Goal: Check status: Check status

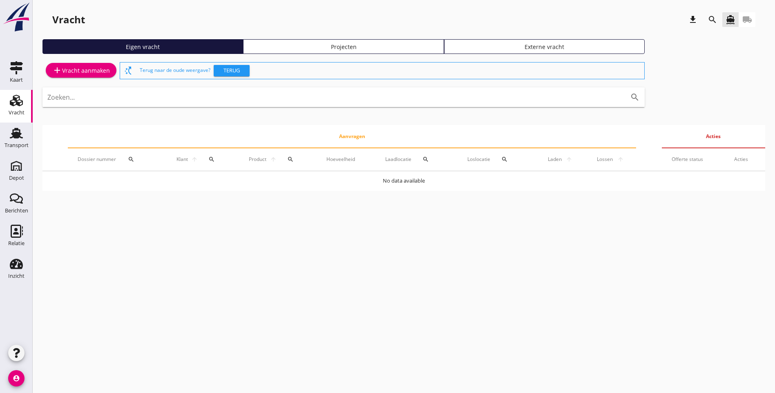
drag, startPoint x: 24, startPoint y: 139, endPoint x: 70, endPoint y: 127, distance: 47.5
click at [24, 139] on div "Transport" at bounding box center [17, 133] width 20 height 13
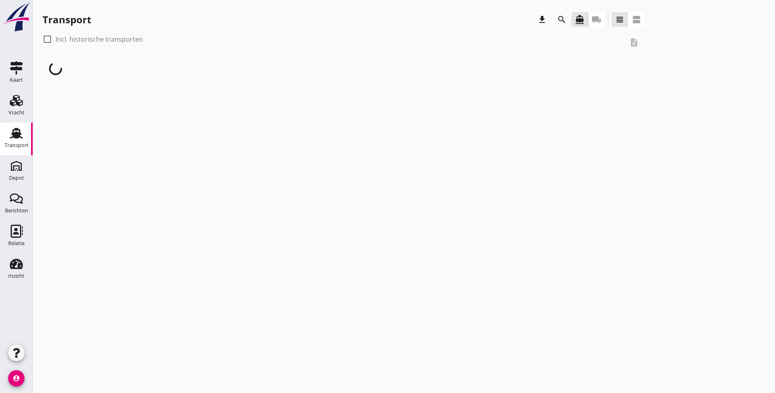
click at [44, 41] on div at bounding box center [47, 39] width 14 height 14
checkbox input "true"
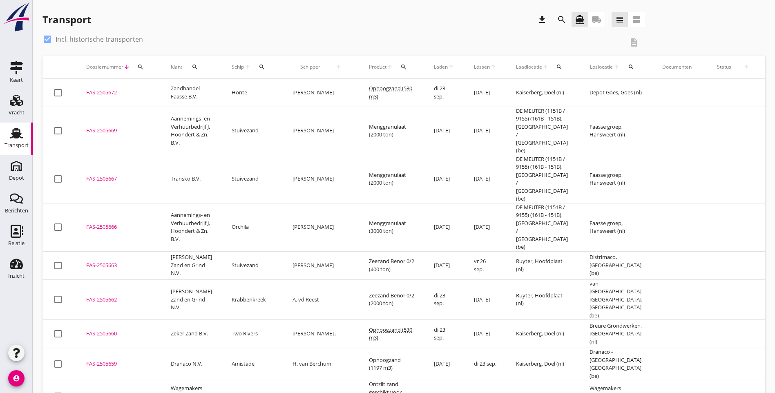
click at [400, 68] on icon "search" at bounding box center [403, 67] width 7 height 7
click at [377, 87] on input "Zoeken op product..." at bounding box center [410, 90] width 85 height 13
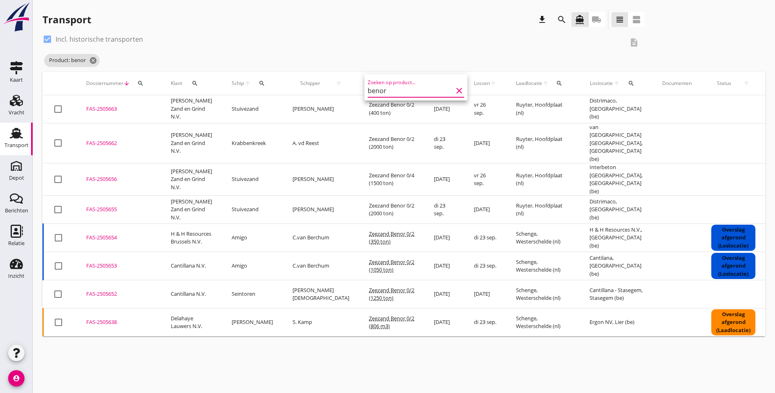
type input "benor"
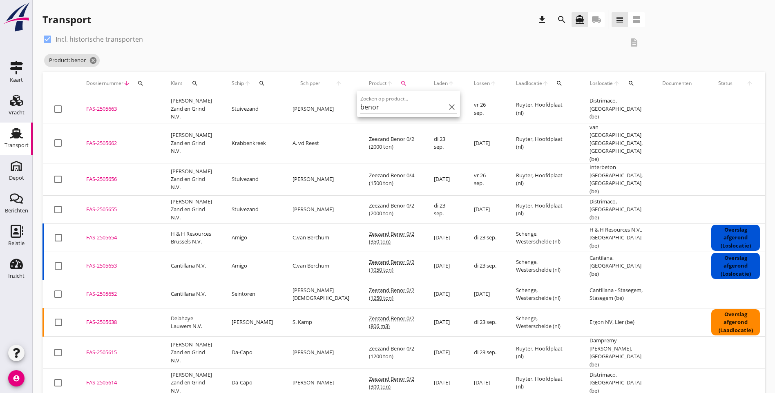
click at [641, 49] on div "check_box Incl. historische transporten description Product: benor cancel" at bounding box center [403, 52] width 723 height 39
click at [92, 62] on icon "cancel" at bounding box center [93, 60] width 8 height 8
